Goal: Task Accomplishment & Management: Complete application form

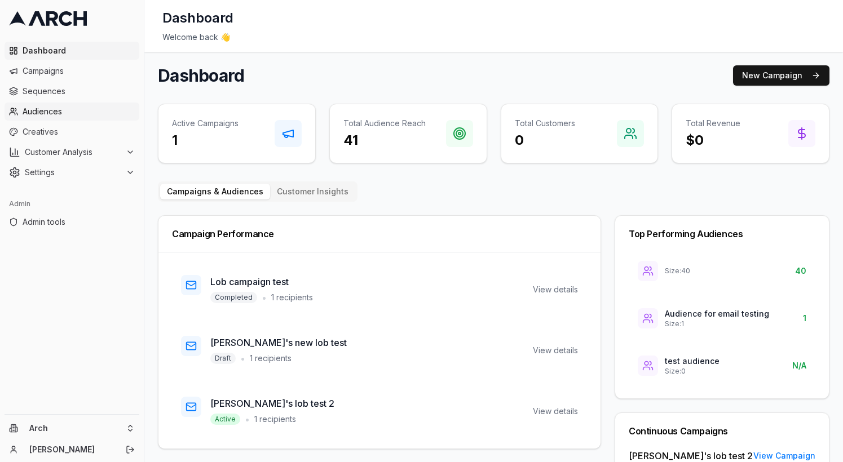
click at [59, 117] on link "Audiences" at bounding box center [72, 112] width 135 height 18
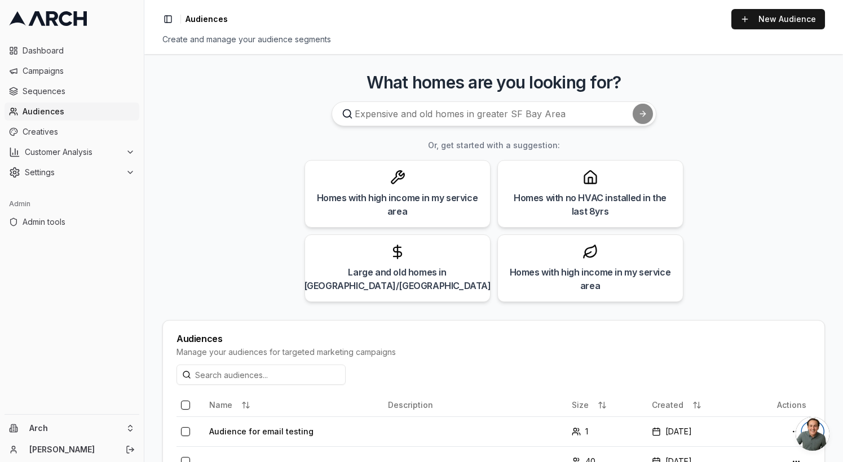
scroll to position [76, 0]
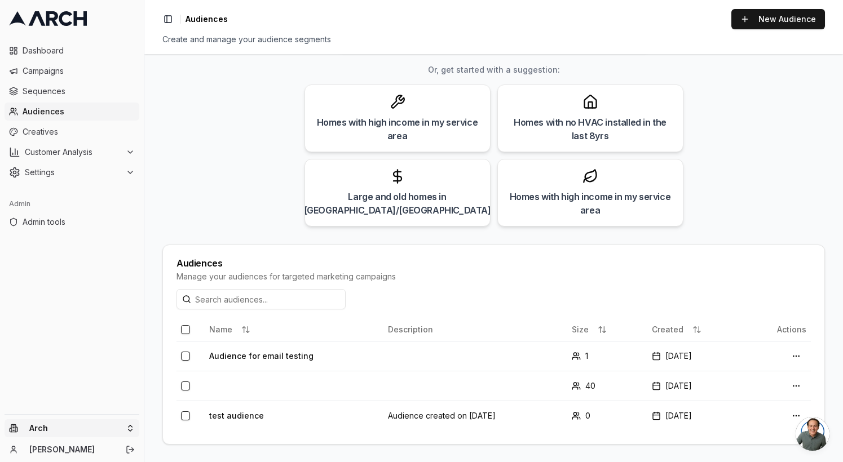
click at [92, 430] on html "Dashboard Campaigns Sequences Audiences Creatives Customer Analysis Settings Ad…" at bounding box center [421, 231] width 843 height 462
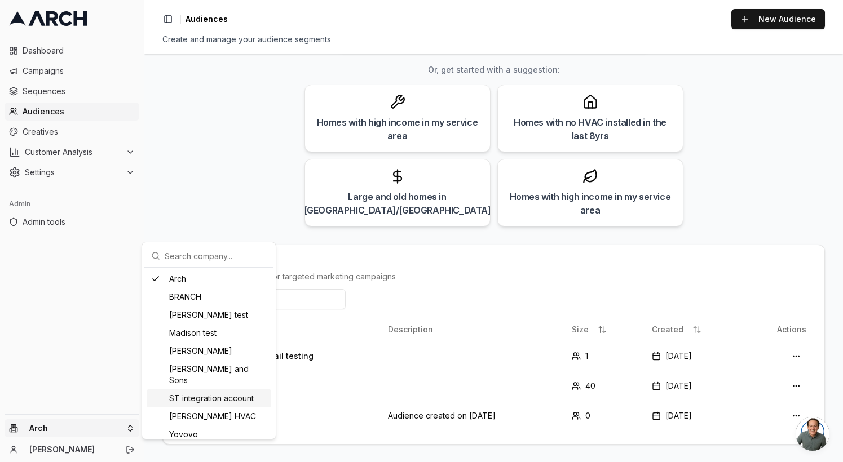
click at [195, 390] on div "ST integration account" at bounding box center [209, 399] width 125 height 18
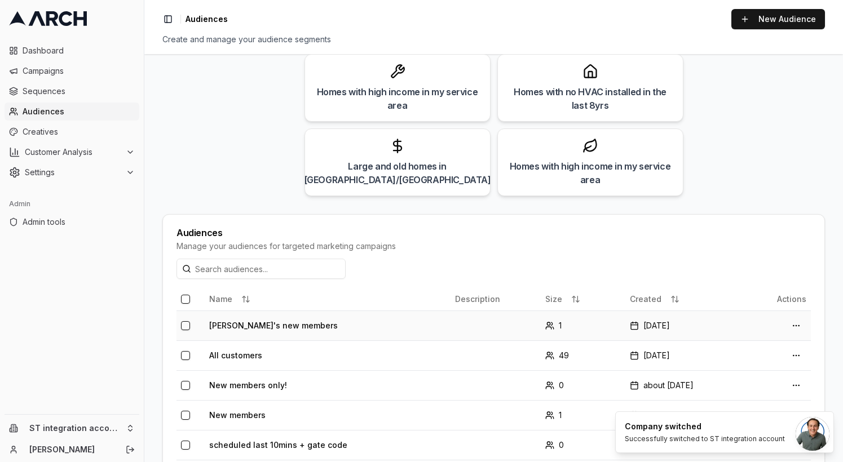
scroll to position [0, 0]
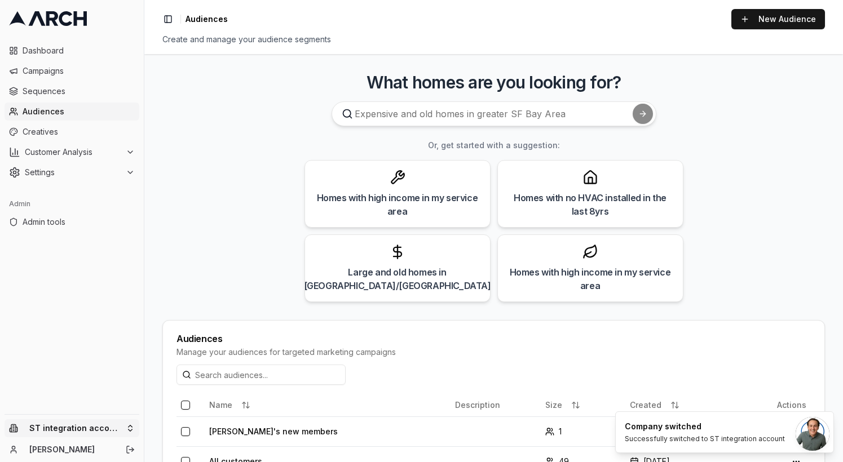
click at [62, 428] on html "Dashboard Campaigns Sequences Audiences Creatives Customer Analysis Settings Ad…" at bounding box center [421, 231] width 843 height 462
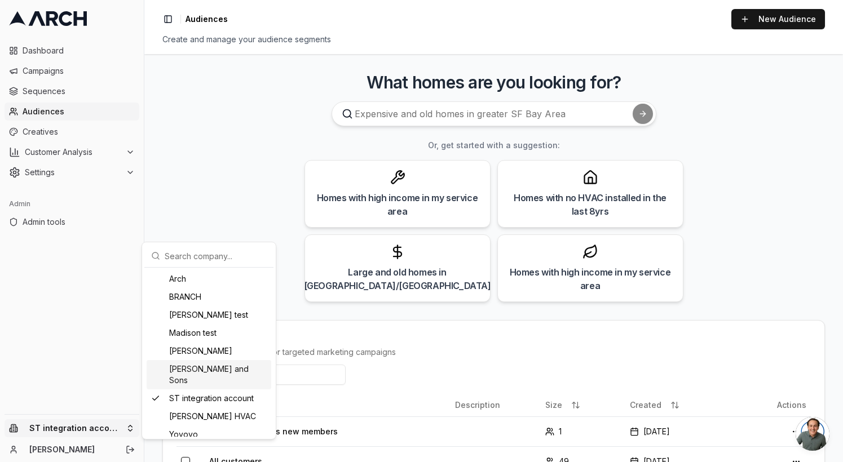
click at [217, 366] on div "[PERSON_NAME] and Sons" at bounding box center [209, 374] width 125 height 29
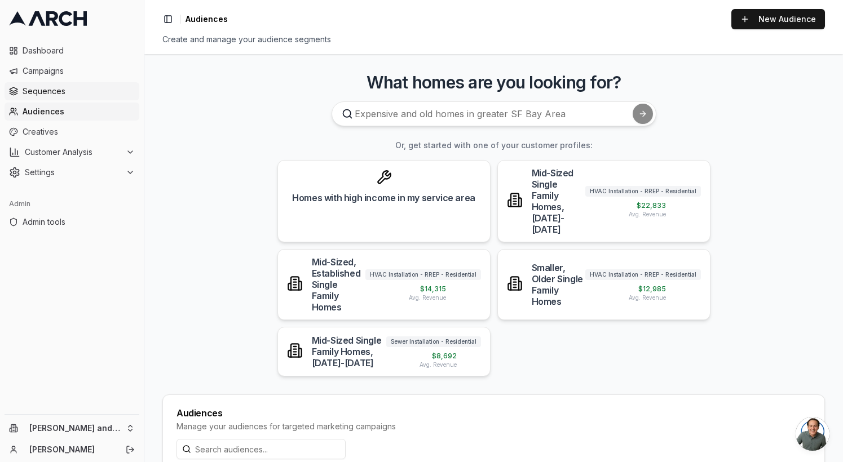
click at [71, 89] on span "Sequences" at bounding box center [79, 91] width 112 height 11
click at [92, 173] on span "Settings" at bounding box center [73, 172] width 96 height 11
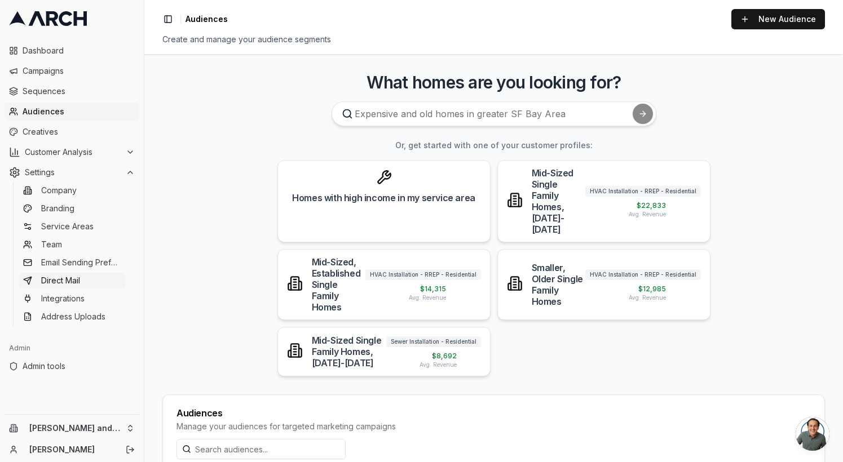
click at [75, 281] on span "Direct Mail" at bounding box center [60, 280] width 39 height 11
click at [70, 126] on span "Creatives" at bounding box center [79, 131] width 112 height 11
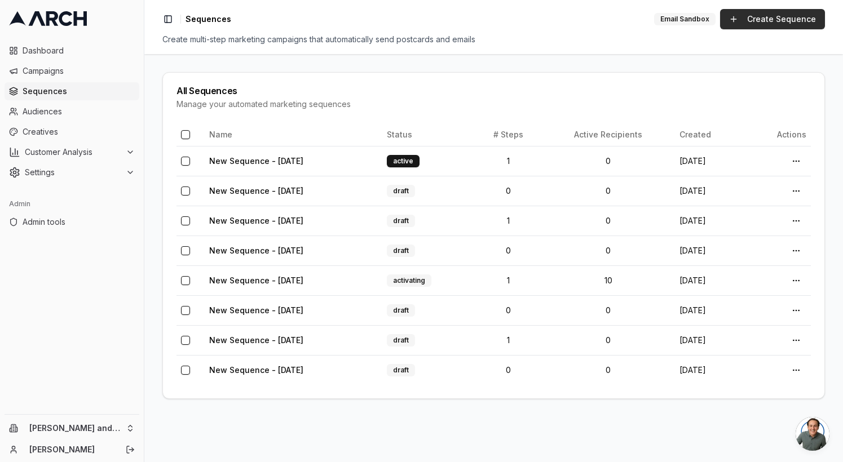
click at [758, 17] on link "Create Sequence" at bounding box center [772, 19] width 105 height 20
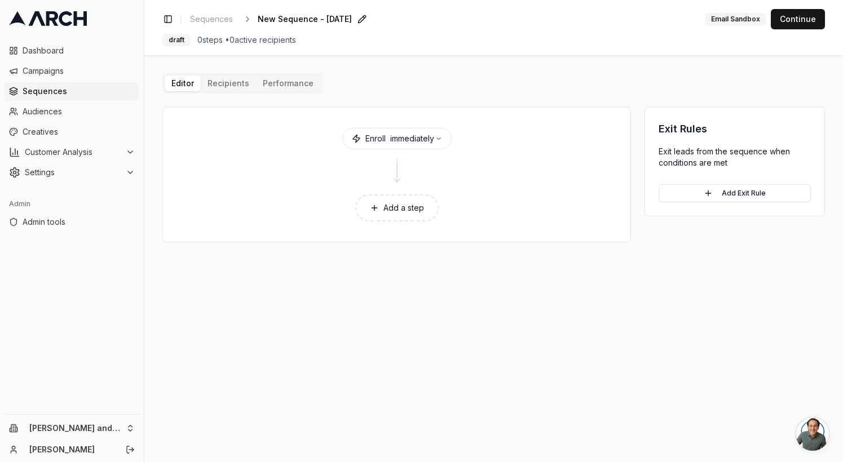
click at [306, 20] on span "New Sequence - [DATE]" at bounding box center [305, 19] width 94 height 11
type input "Large custom printer job"
click at [391, 201] on button "Add a step" at bounding box center [396, 208] width 83 height 27
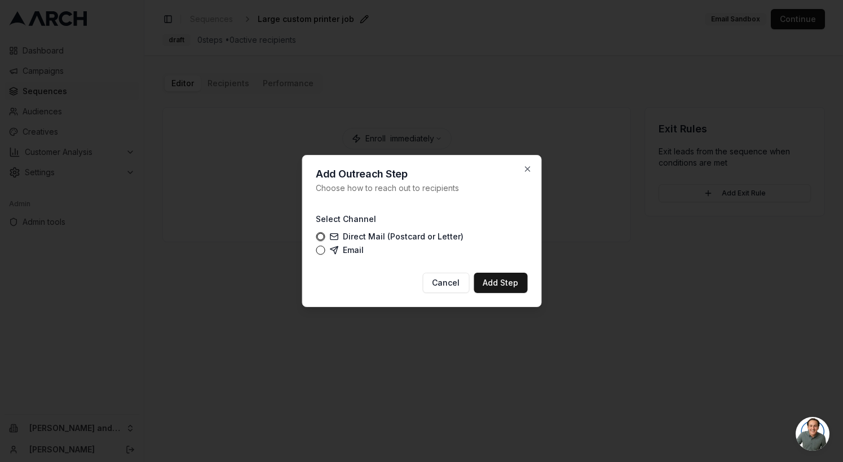
click at [370, 233] on label "Direct Mail (Postcard or Letter)" at bounding box center [396, 236] width 134 height 9
click at [325, 233] on button "Direct Mail (Postcard or Letter)" at bounding box center [320, 236] width 9 height 9
click at [510, 290] on button "Add Step" at bounding box center [501, 283] width 54 height 20
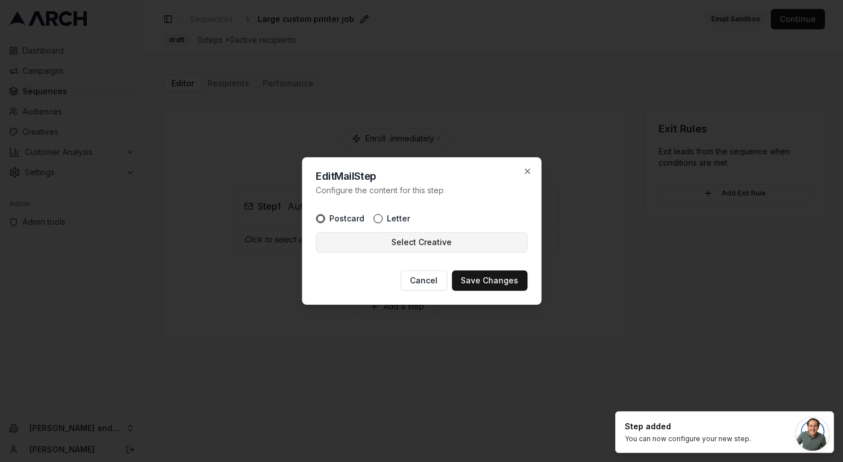
click at [391, 245] on button "Select Creative" at bounding box center [421, 242] width 211 height 20
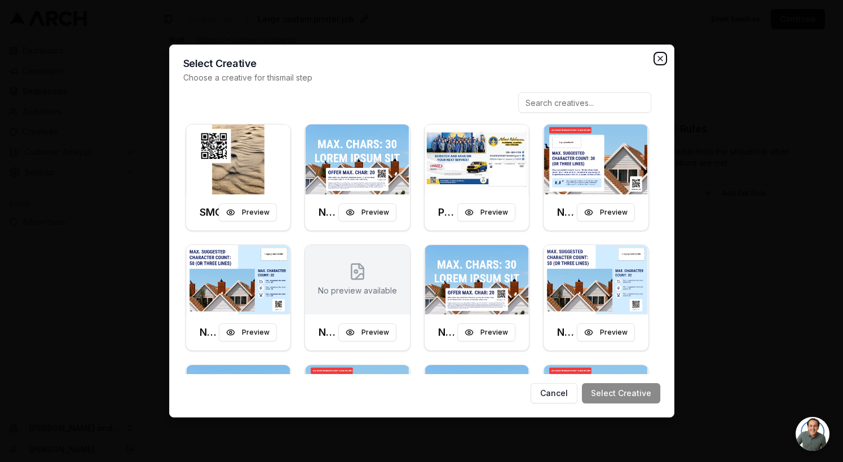
click at [662, 58] on icon "button" at bounding box center [660, 58] width 9 height 9
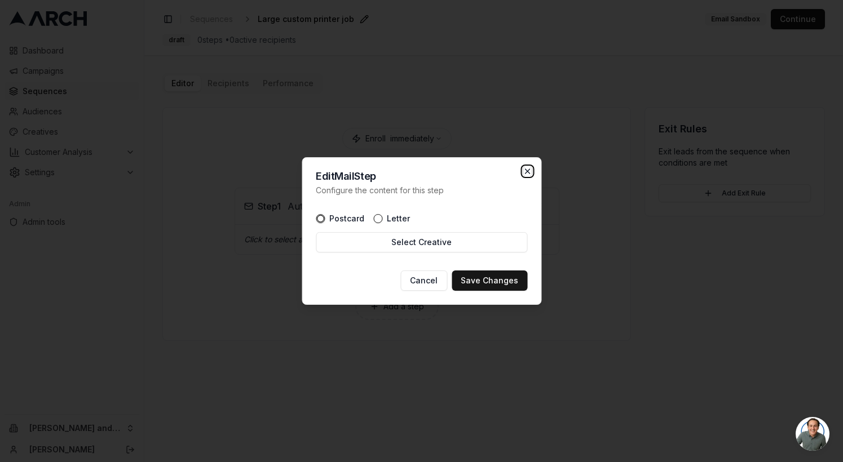
click at [527, 167] on icon "button" at bounding box center [527, 171] width 9 height 9
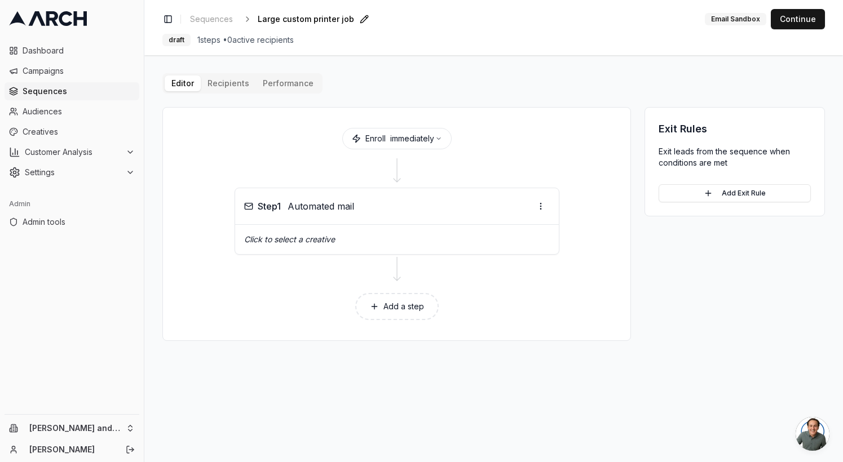
click at [328, 237] on p "Click to select a creative" at bounding box center [397, 239] width 306 height 11
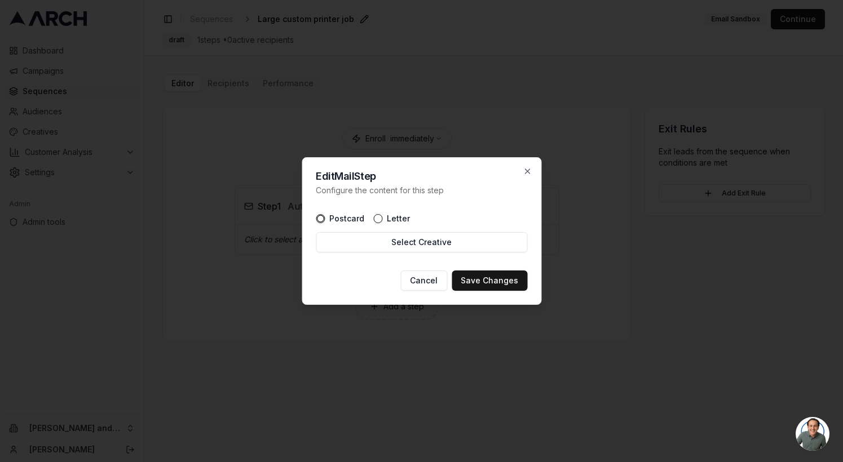
click at [342, 219] on label "Postcard" at bounding box center [346, 219] width 35 height 8
click at [325, 219] on button "Postcard" at bounding box center [320, 218] width 9 height 9
click at [348, 247] on button "Select Creative" at bounding box center [421, 242] width 211 height 20
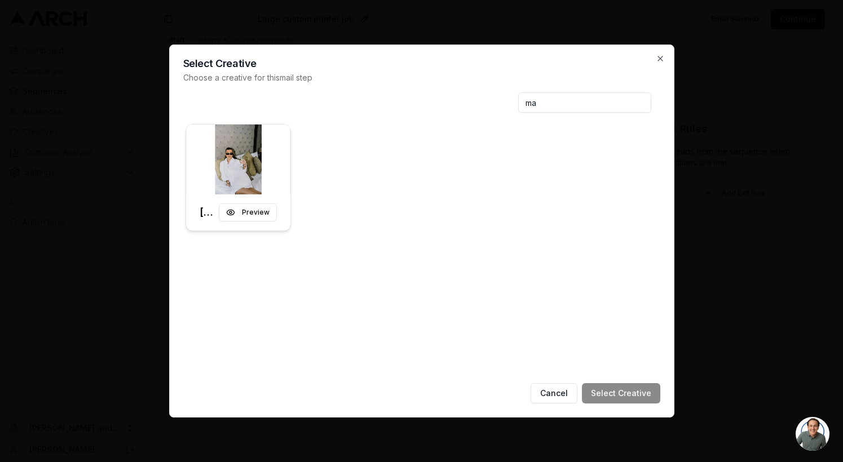
type input "ma"
click at [285, 200] on div "[PERSON_NAME]'s simple postcard Preview" at bounding box center [238, 213] width 105 height 36
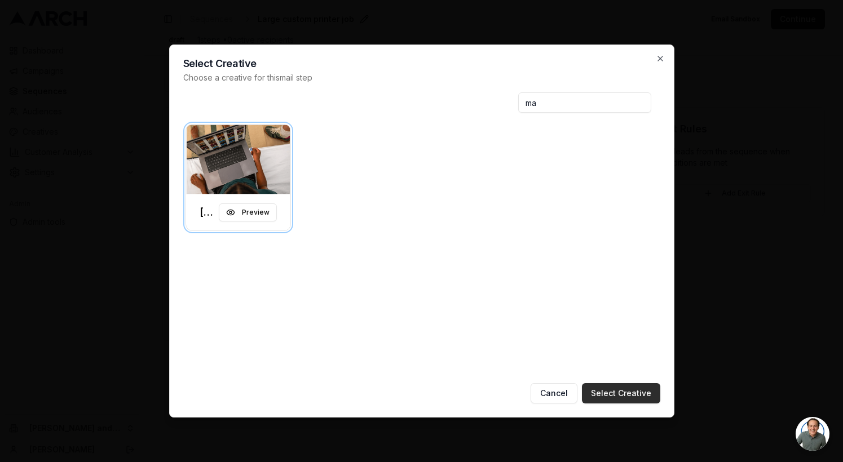
click at [639, 392] on button "Select Creative" at bounding box center [621, 393] width 78 height 20
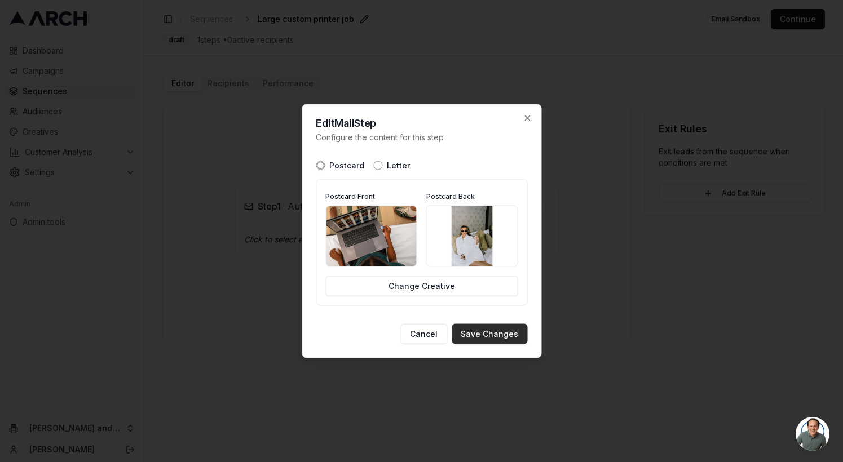
click at [502, 338] on button "Save Changes" at bounding box center [490, 334] width 76 height 20
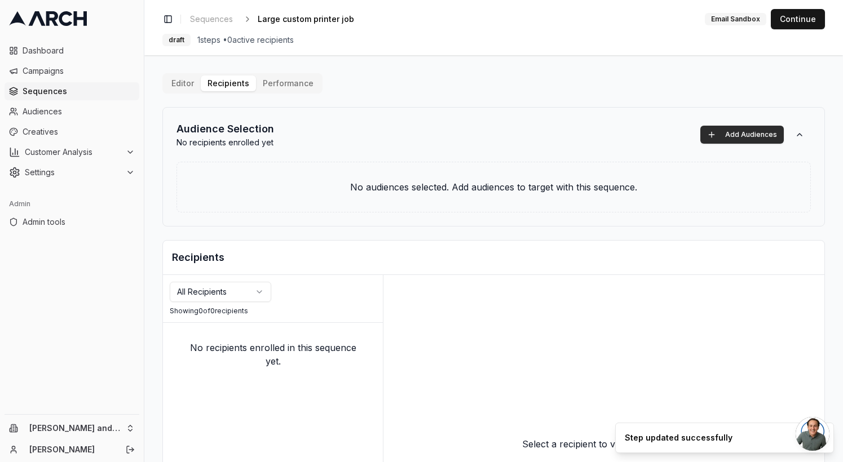
click at [724, 132] on button "Add Audiences" at bounding box center [741, 135] width 83 height 18
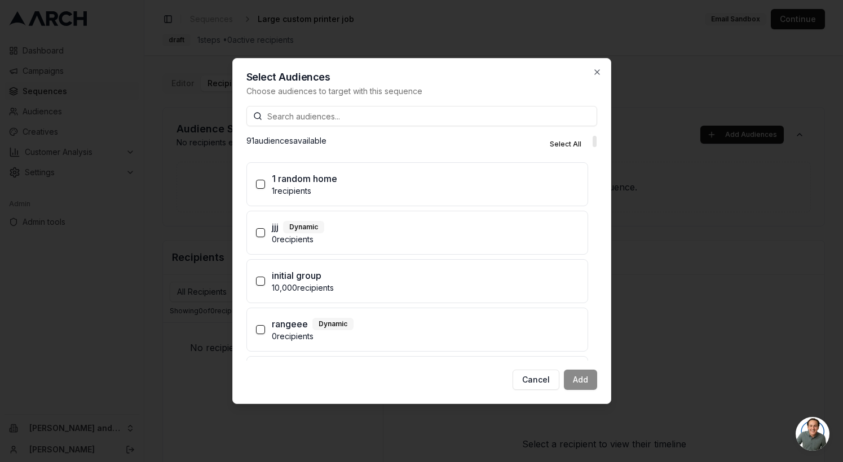
click at [370, 279] on div "initial group" at bounding box center [425, 276] width 307 height 14
click at [265, 279] on button "initial group 10,000 recipients" at bounding box center [260, 281] width 9 height 9
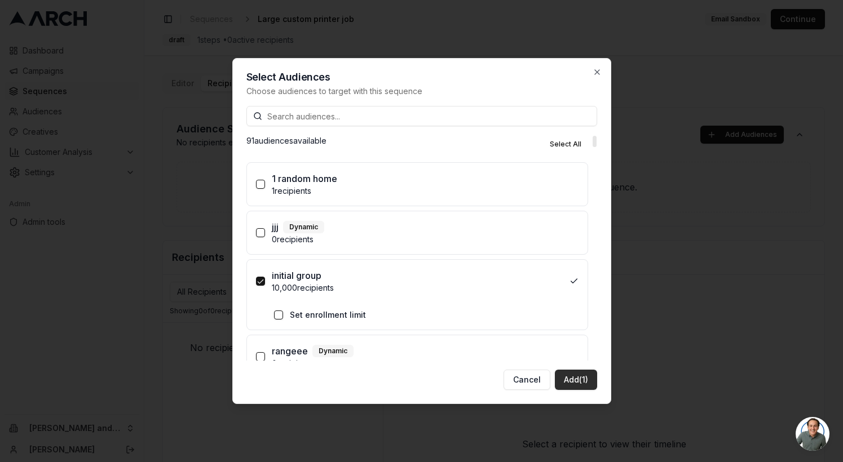
click at [585, 378] on button "Add (1)" at bounding box center [576, 380] width 42 height 20
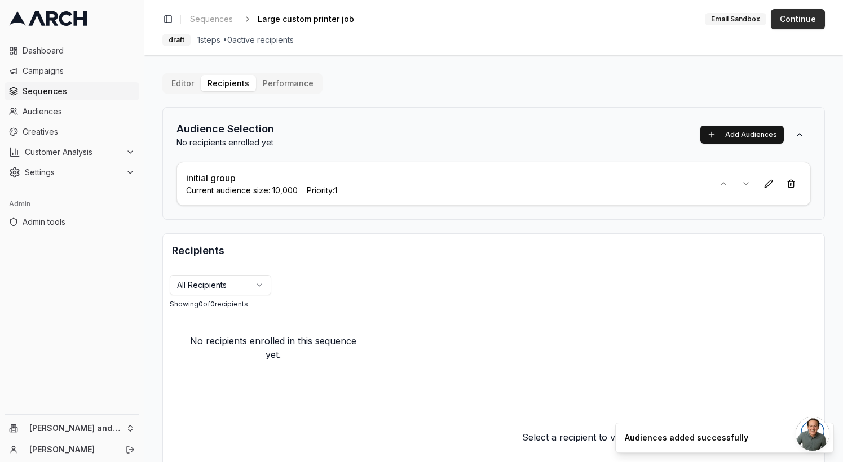
click at [800, 21] on button "Continue" at bounding box center [798, 19] width 54 height 20
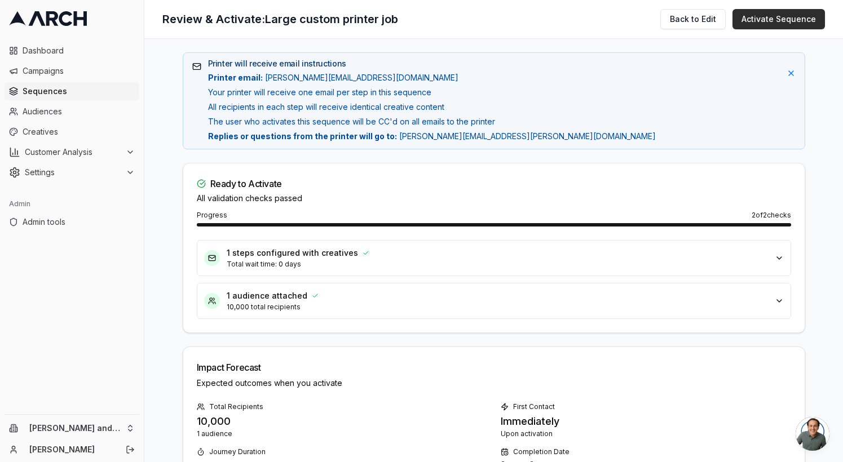
click at [793, 20] on button "Activate Sequence" at bounding box center [778, 19] width 92 height 20
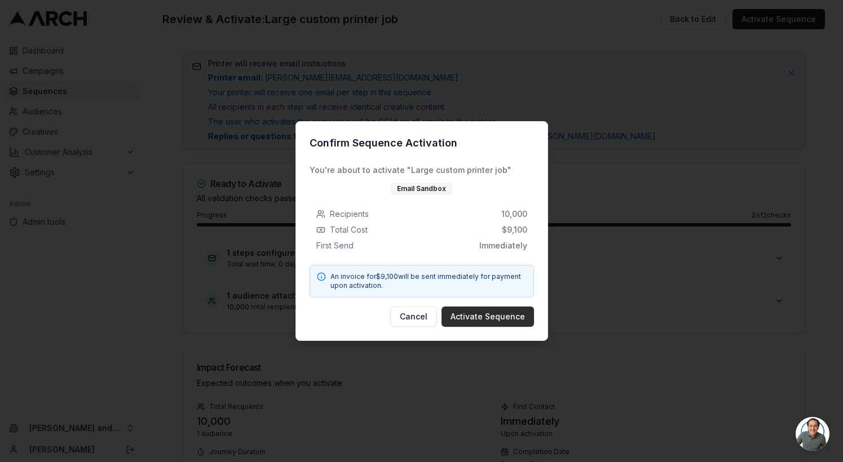
click at [503, 313] on button "Activate Sequence" at bounding box center [487, 317] width 92 height 20
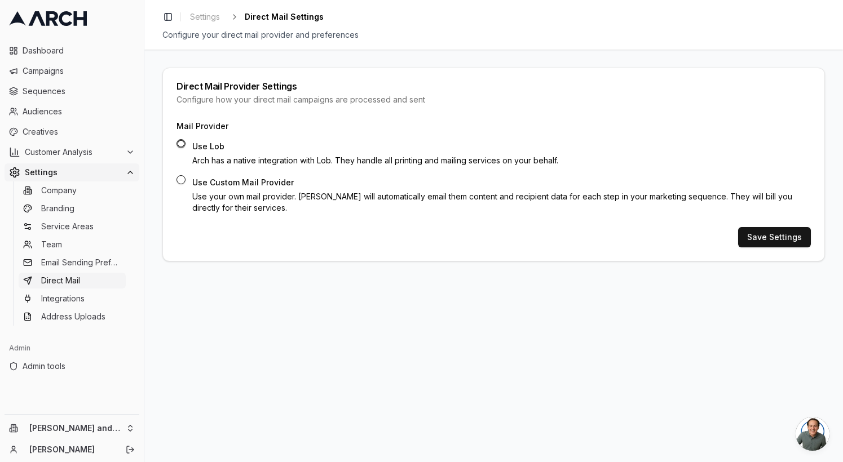
click at [183, 184] on div "Use Custom Mail Provider Use your own mail provider. Arch will automatically em…" at bounding box center [493, 194] width 634 height 38
click at [182, 180] on button "Use Custom Mail Provider" at bounding box center [180, 179] width 9 height 9
radio input "false"
radio input "true"
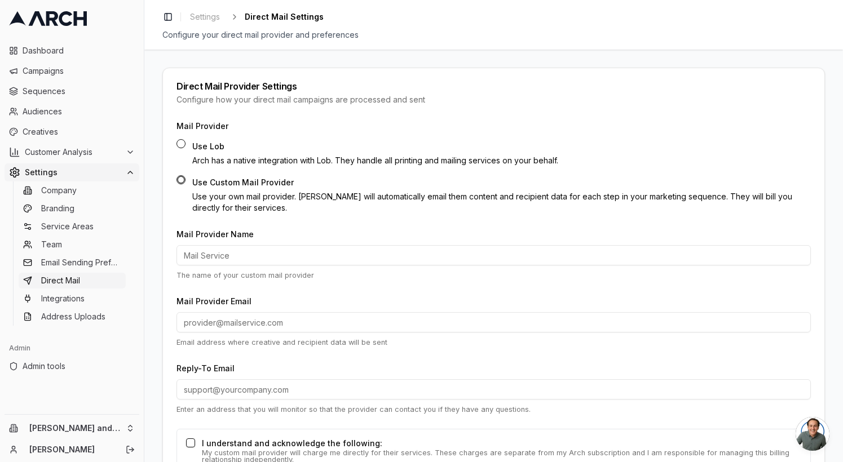
click at [264, 259] on input "Mail Provider Name" at bounding box center [493, 255] width 634 height 20
type input "Matt's mailer"
click at [255, 322] on input "Mail Provider Email" at bounding box center [493, 322] width 634 height 20
type input "[PERSON_NAME][EMAIL_ADDRESS][DOMAIN_NAME]"
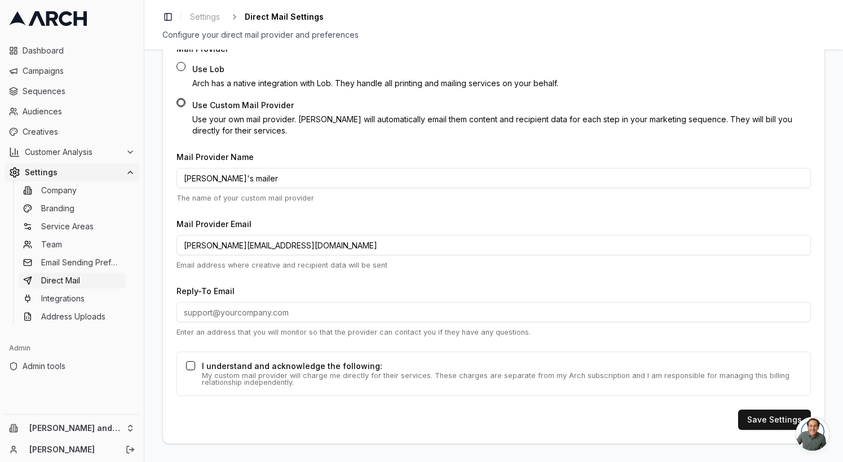
click at [259, 313] on input "Reply-To Email" at bounding box center [493, 312] width 634 height 20
type input "[PERSON_NAME][EMAIL_ADDRESS][PERSON_NAME][DOMAIN_NAME]"
click at [188, 366] on button "I understand and acknowledge the following:" at bounding box center [190, 365] width 9 height 9
checkbox input "true"
click at [766, 417] on button "Save Settings" at bounding box center [774, 420] width 73 height 20
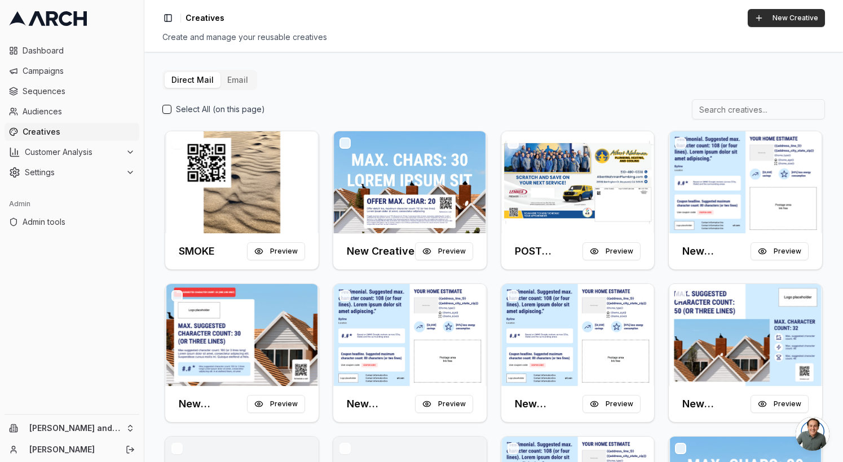
click at [783, 15] on button "New Creative" at bounding box center [786, 18] width 77 height 18
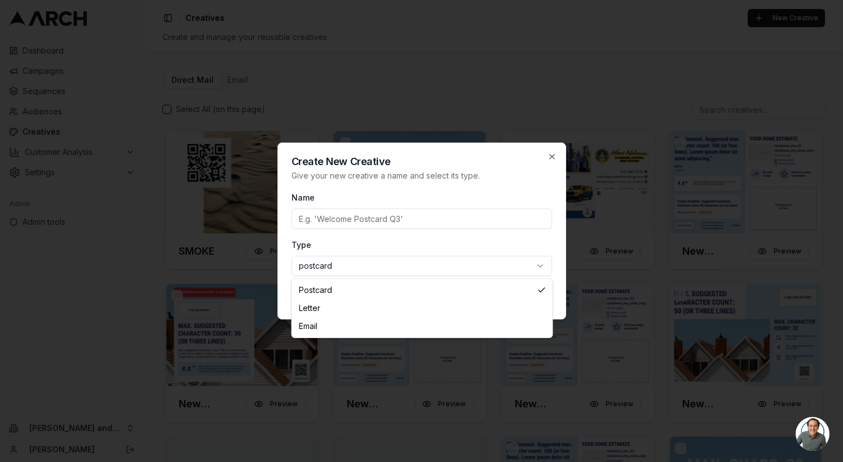
click at [347, 263] on body "Dashboard Campaigns Sequences Audiences Creatives Customer Analysis Settings Ad…" at bounding box center [421, 231] width 843 height 462
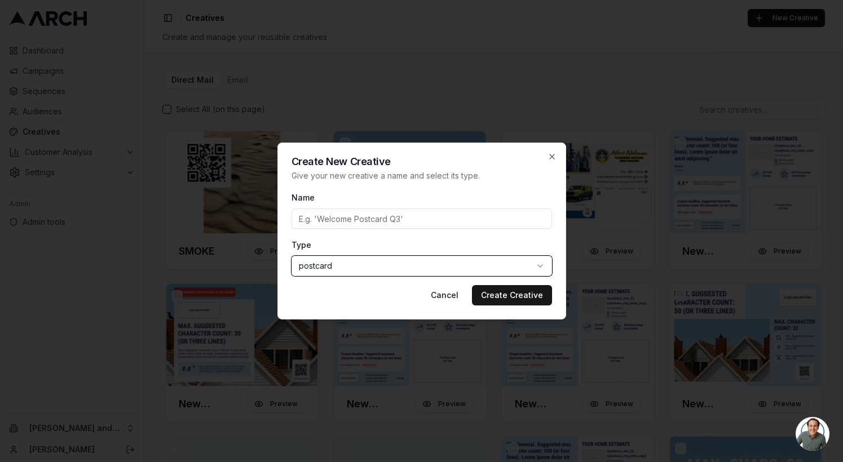
click at [371, 213] on body "Dashboard Campaigns Sequences Audiences Creatives Customer Analysis Settings Ad…" at bounding box center [421, 231] width 843 height 462
click at [371, 213] on input "Name" at bounding box center [421, 219] width 260 height 20
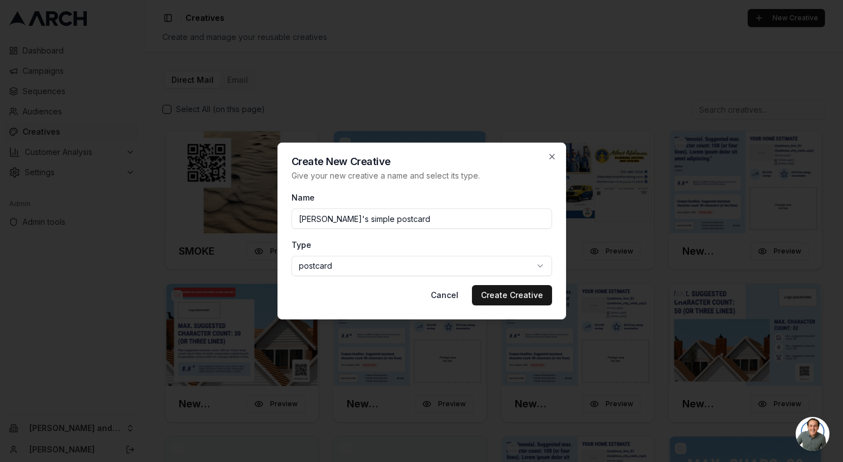
type input "[PERSON_NAME]'s simple postcard"
click at [472, 285] on button "Create Creative" at bounding box center [512, 295] width 80 height 20
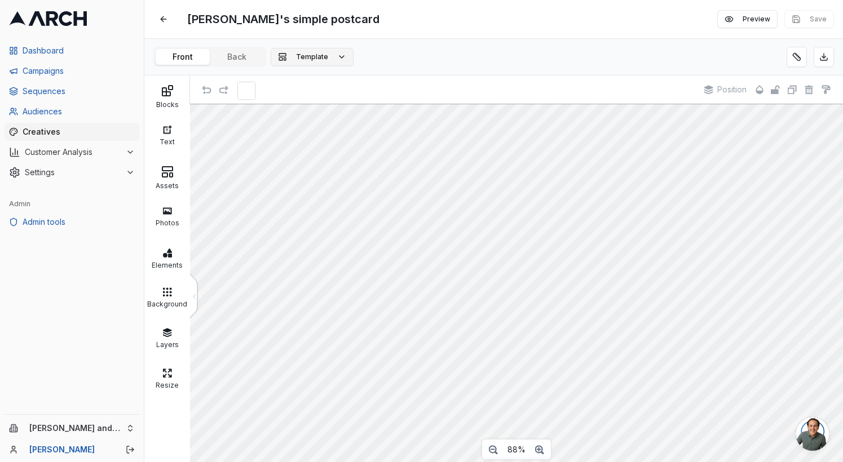
click at [330, 60] on button "Template" at bounding box center [312, 57] width 83 height 18
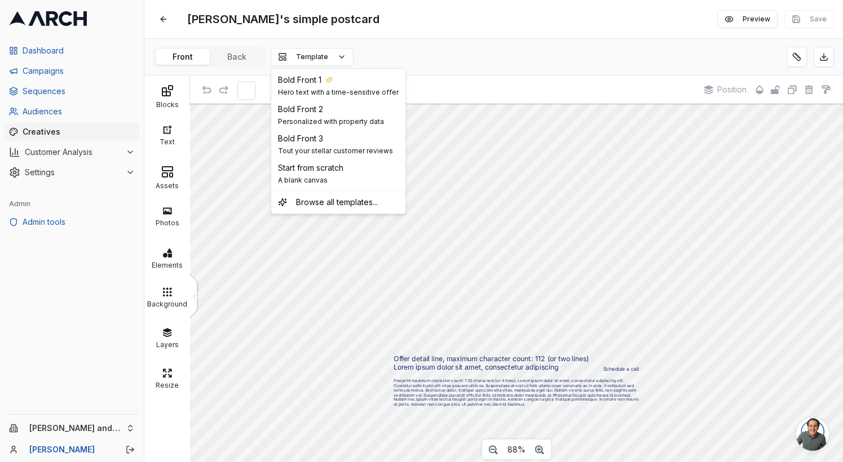
scroll to position [21, 0]
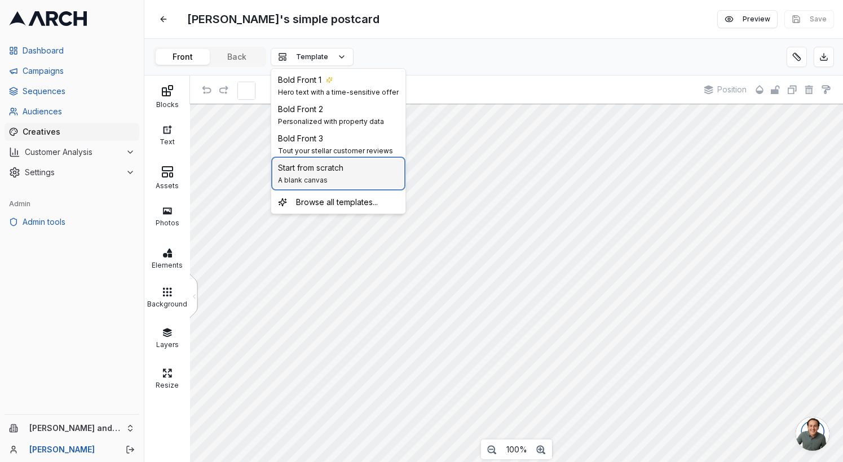
click at [325, 174] on div "Start from scratch A blank canvas" at bounding box center [310, 173] width 65 height 23
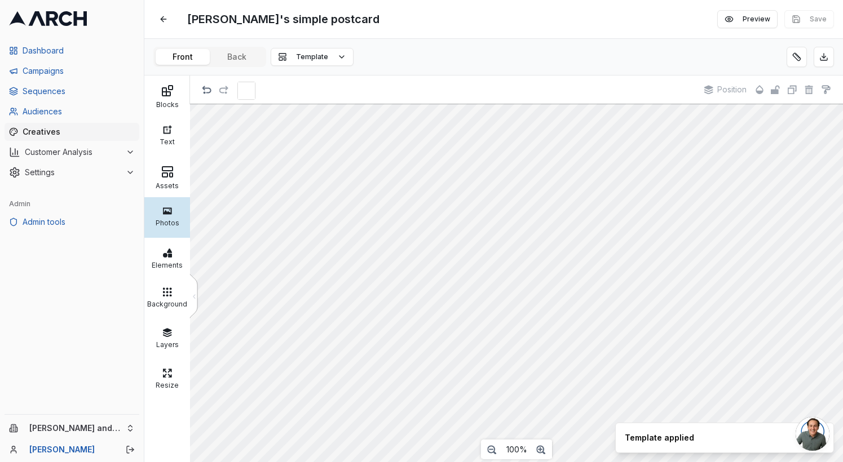
click at [172, 208] on div at bounding box center [167, 211] width 40 height 10
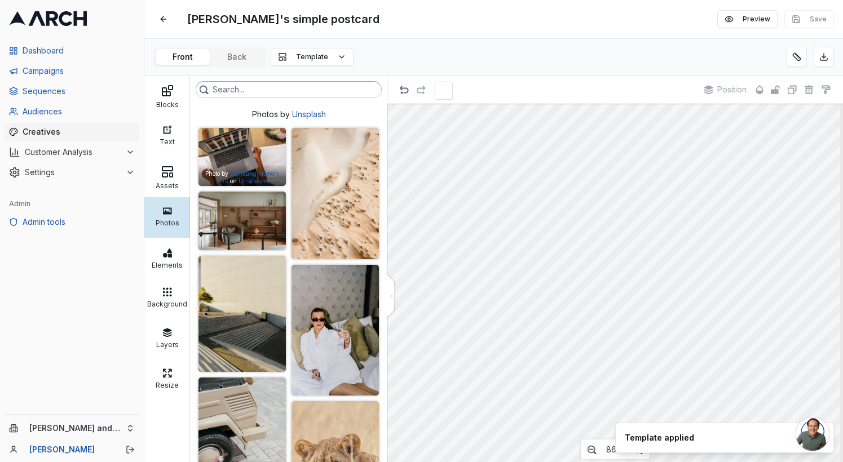
click at [266, 167] on div "Photo by Samsung Memory US on Unsplash" at bounding box center [241, 176] width 87 height 22
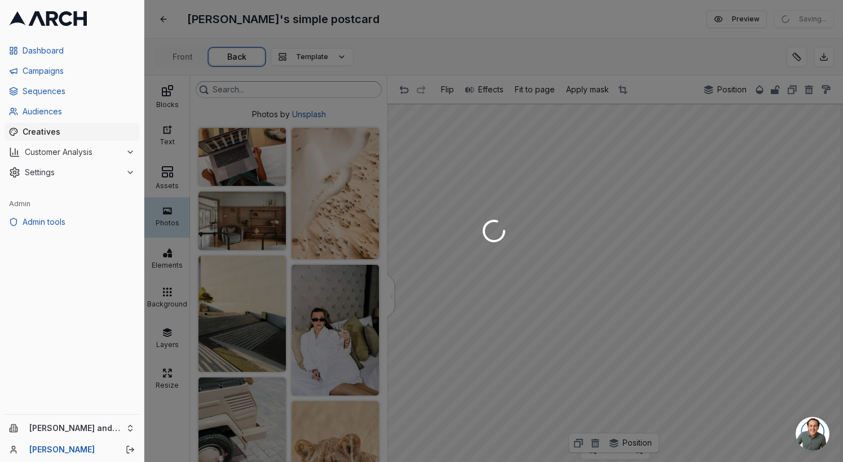
click at [227, 50] on div "Matt's simple postcard Edit Preview Saving... Front Back Template Blocks Text A…" at bounding box center [493, 231] width 699 height 462
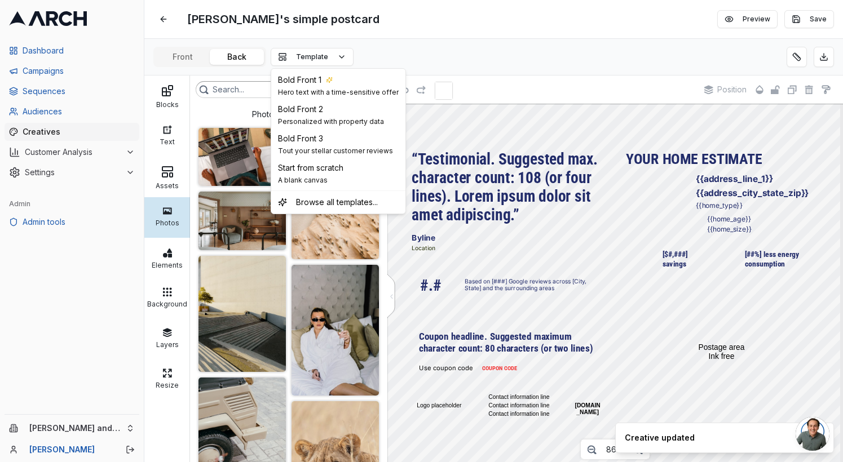
click at [328, 56] on button "Template" at bounding box center [312, 57] width 83 height 18
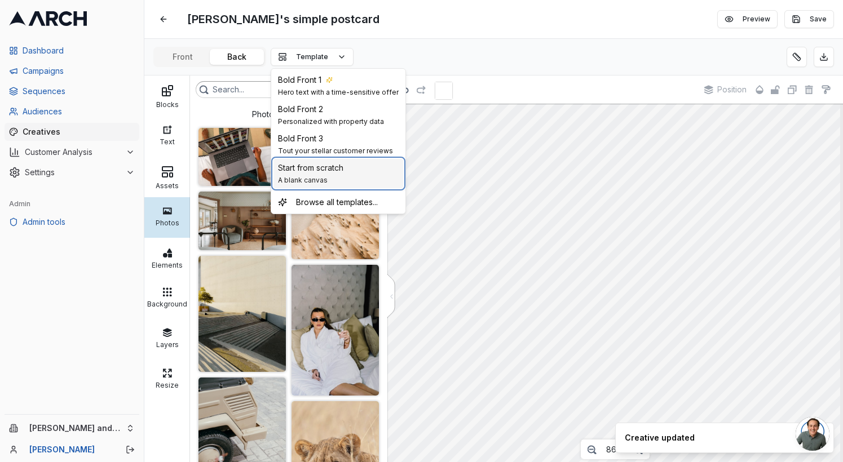
click at [309, 174] on div "Start from scratch A blank canvas" at bounding box center [310, 173] width 65 height 23
